Goal: Task Accomplishment & Management: Use online tool/utility

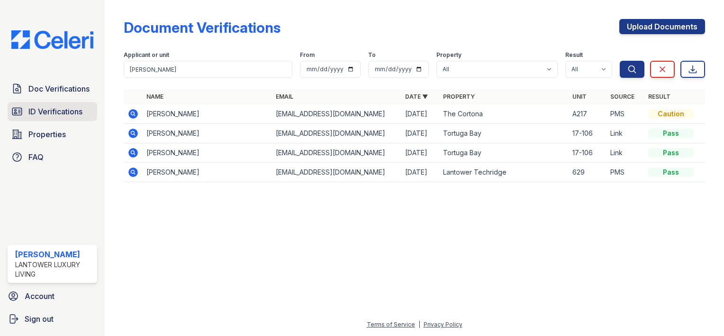
click at [61, 119] on link "ID Verifications" at bounding box center [53, 111] width 90 height 19
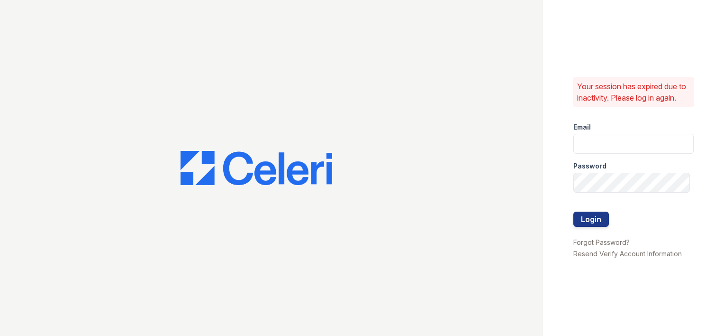
type input "amtorres@lantowerliving.com"
click at [595, 224] on button "Login" at bounding box center [592, 218] width 36 height 15
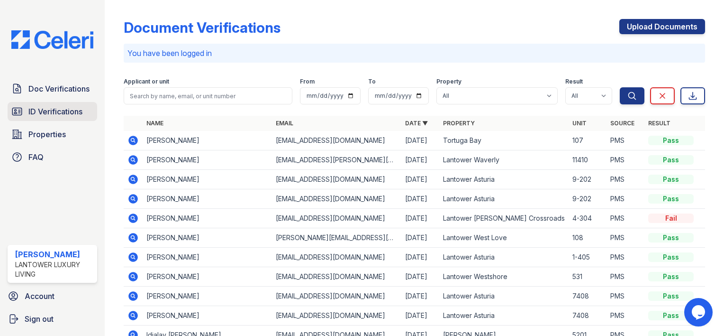
click at [63, 116] on span "ID Verifications" at bounding box center [55, 111] width 54 height 11
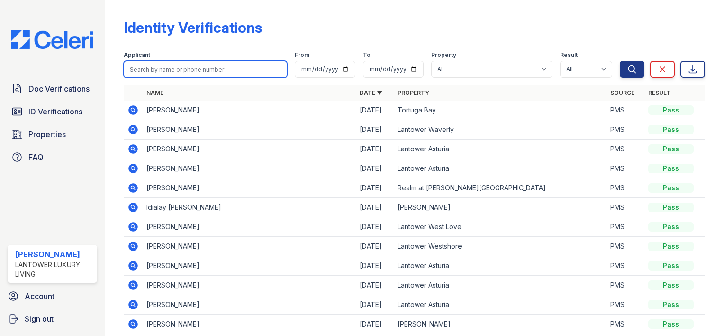
click at [148, 65] on input "search" at bounding box center [206, 69] width 164 height 17
type input "shenita"
click at [620, 61] on button "Search" at bounding box center [632, 69] width 25 height 17
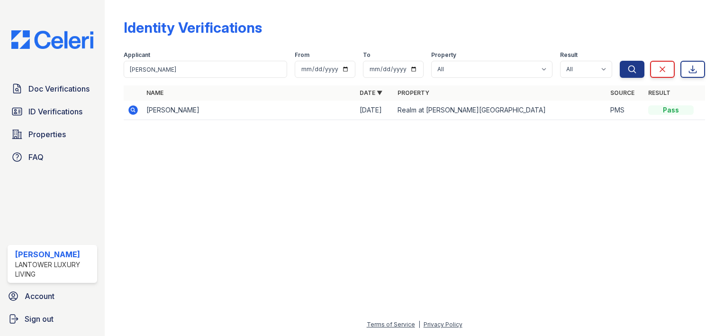
click at [135, 110] on icon at bounding box center [132, 109] width 9 height 9
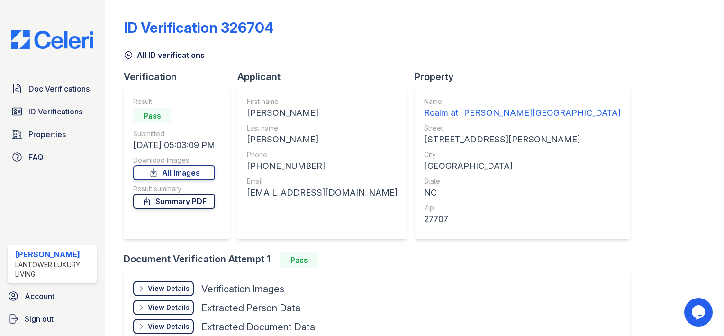
click at [186, 203] on link "Summary PDF" at bounding box center [174, 200] width 82 height 15
click at [50, 116] on span "ID Verifications" at bounding box center [55, 111] width 54 height 11
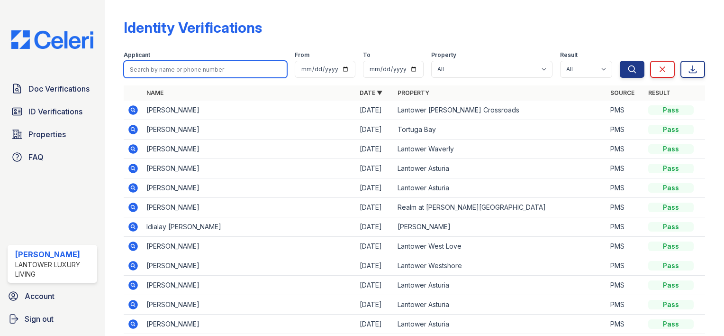
click at [140, 73] on input "search" at bounding box center [206, 69] width 164 height 17
type input "vlod"
click at [620, 61] on button "Search" at bounding box center [632, 69] width 25 height 17
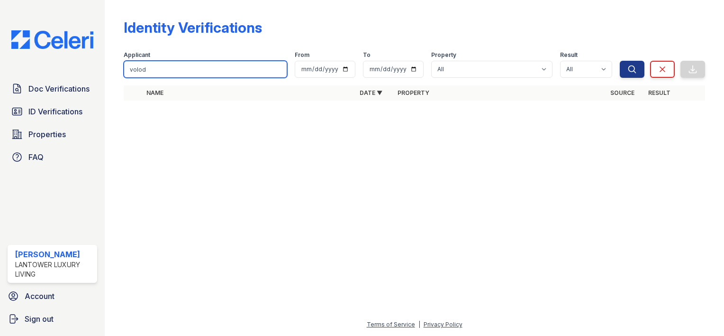
type input "volod"
click at [620, 61] on button "Search" at bounding box center [632, 69] width 25 height 17
click at [165, 67] on input "volod" at bounding box center [206, 69] width 164 height 17
type input "[PERSON_NAME]"
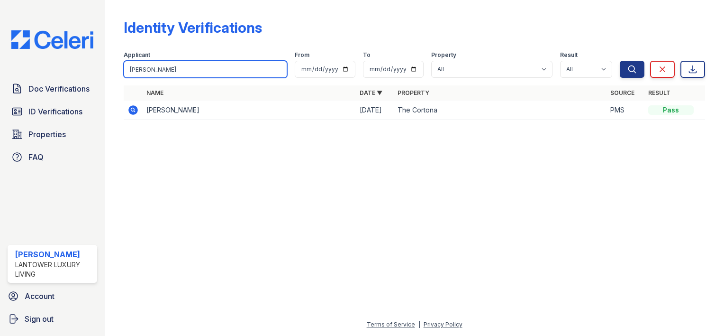
click at [620, 61] on button "Search" at bounding box center [632, 69] width 25 height 17
click at [157, 70] on input "[PERSON_NAME]" at bounding box center [206, 69] width 164 height 17
type input "apoli"
click at [620, 61] on button "Search" at bounding box center [632, 69] width 25 height 17
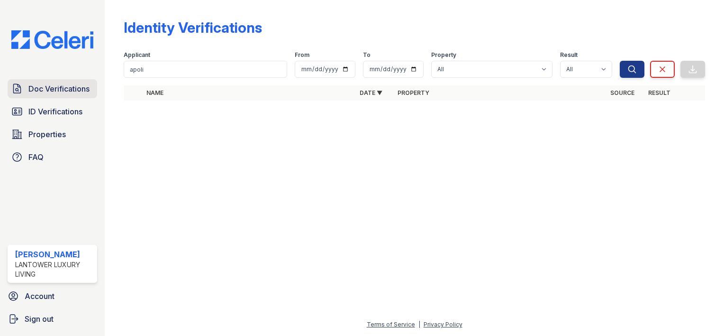
click at [68, 97] on link "Doc Verifications" at bounding box center [53, 88] width 90 height 19
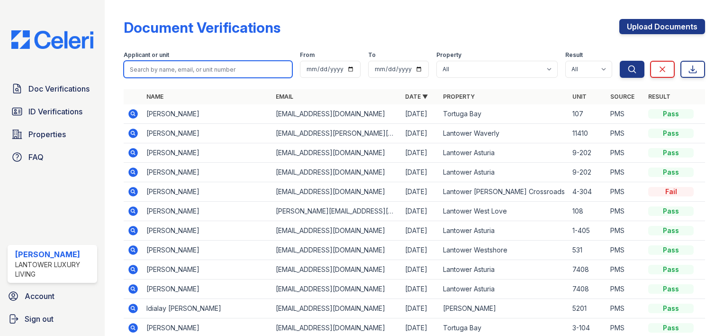
click at [152, 74] on input "search" at bounding box center [208, 69] width 169 height 17
type input "[PERSON_NAME]"
click at [620, 61] on button "Search" at bounding box center [632, 69] width 25 height 17
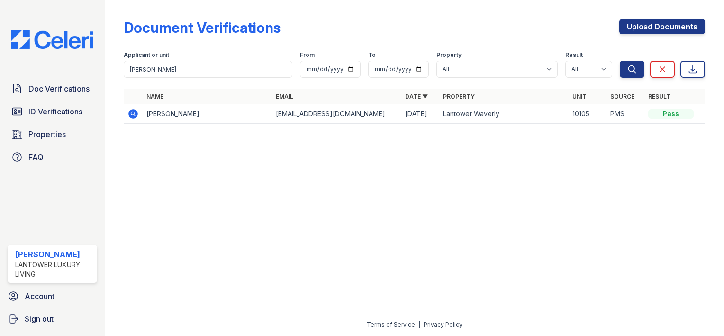
click at [132, 111] on icon at bounding box center [133, 113] width 11 height 11
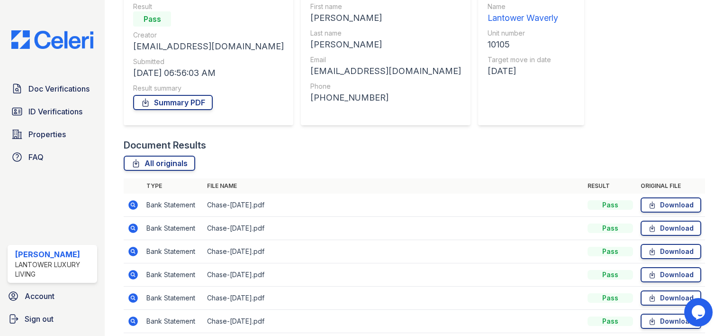
scroll to position [133, 0]
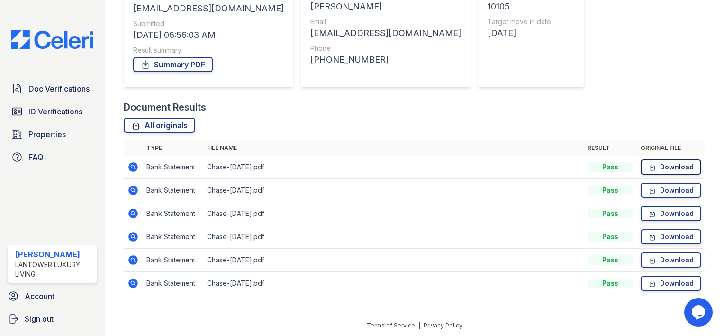
click at [649, 165] on icon at bounding box center [653, 166] width 8 height 9
click at [678, 190] on link "Download" at bounding box center [671, 190] width 61 height 15
click at [654, 217] on link "Download" at bounding box center [671, 213] width 61 height 15
click at [649, 235] on icon at bounding box center [653, 236] width 8 height 9
click at [659, 262] on link "Download" at bounding box center [671, 259] width 61 height 15
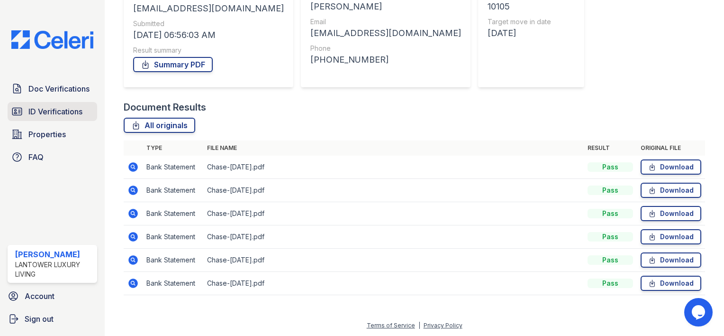
click at [72, 111] on span "ID Verifications" at bounding box center [55, 111] width 54 height 11
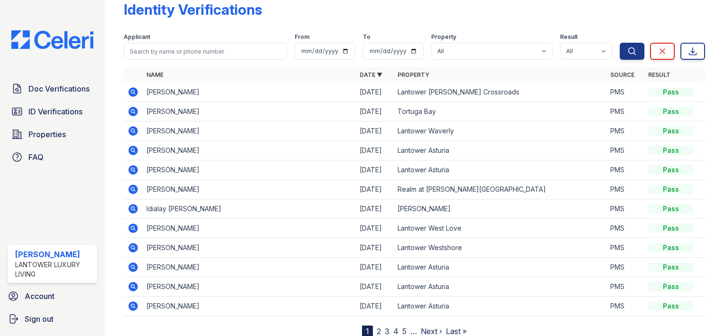
scroll to position [21, 0]
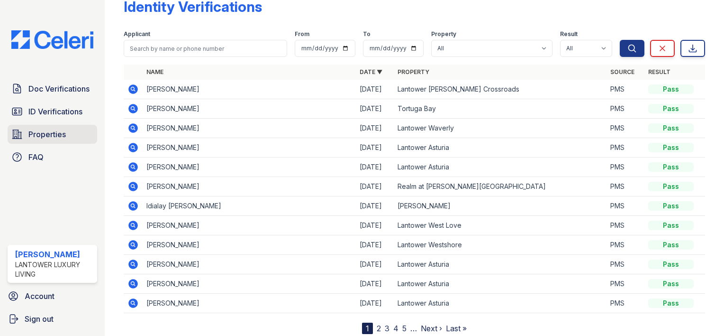
click at [69, 142] on link "Properties" at bounding box center [53, 134] width 90 height 19
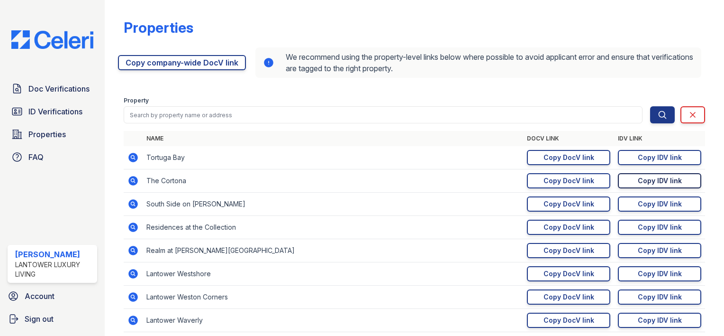
click at [630, 177] on link "Copy IDV link Copy link" at bounding box center [659, 180] width 83 height 15
click at [592, 185] on link "Copy DocV link Copy link" at bounding box center [568, 180] width 83 height 15
